Goal: Navigation & Orientation: Find specific page/section

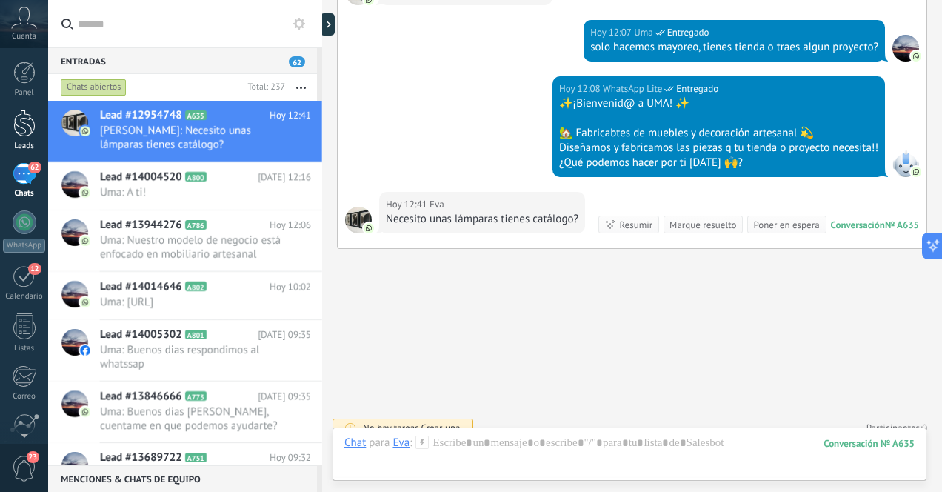
click at [31, 127] on div at bounding box center [24, 123] width 22 height 27
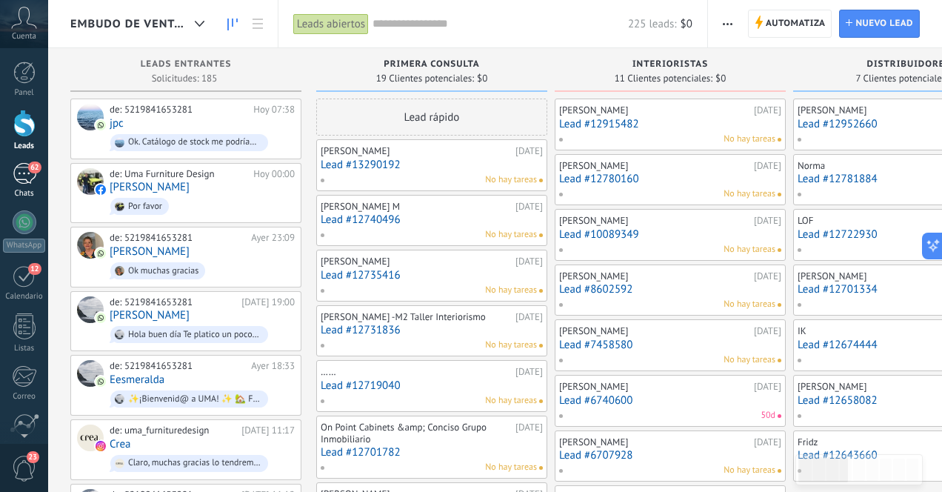
click at [21, 177] on div "62" at bounding box center [25, 173] width 24 height 21
